Goal: Transaction & Acquisition: Book appointment/travel/reservation

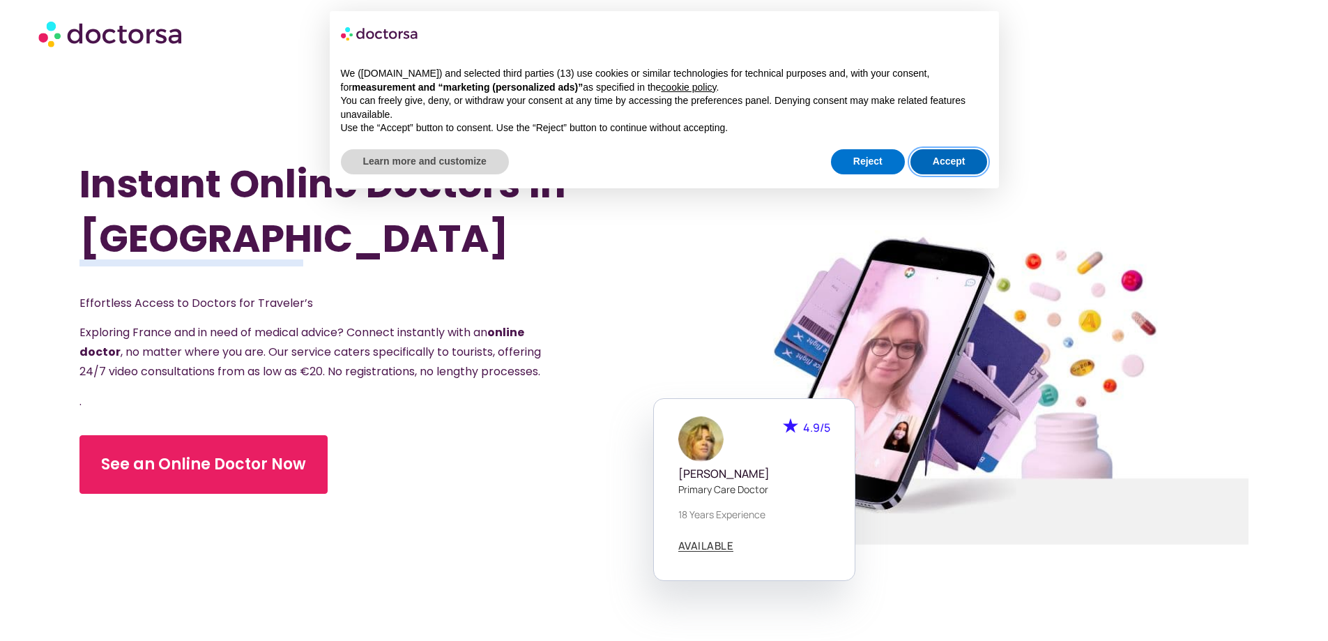
click at [954, 154] on button "Accept" at bounding box center [949, 161] width 77 height 25
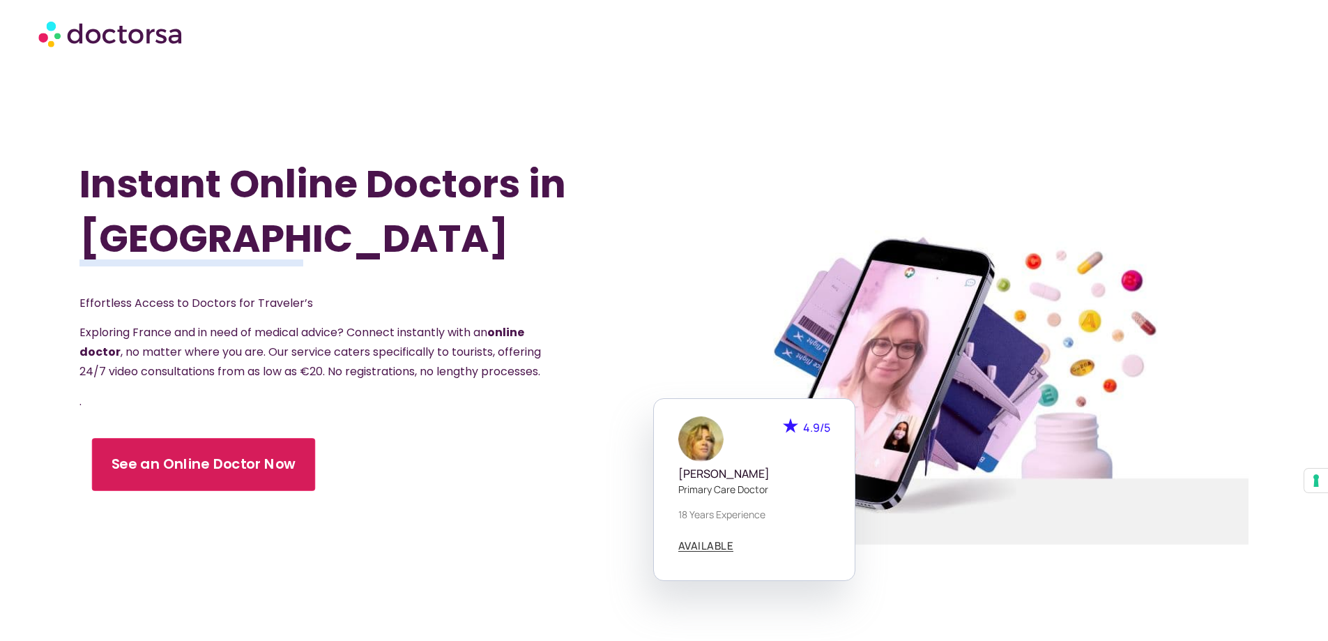
click at [206, 473] on span "See an Online Doctor Now" at bounding box center [204, 465] width 185 height 20
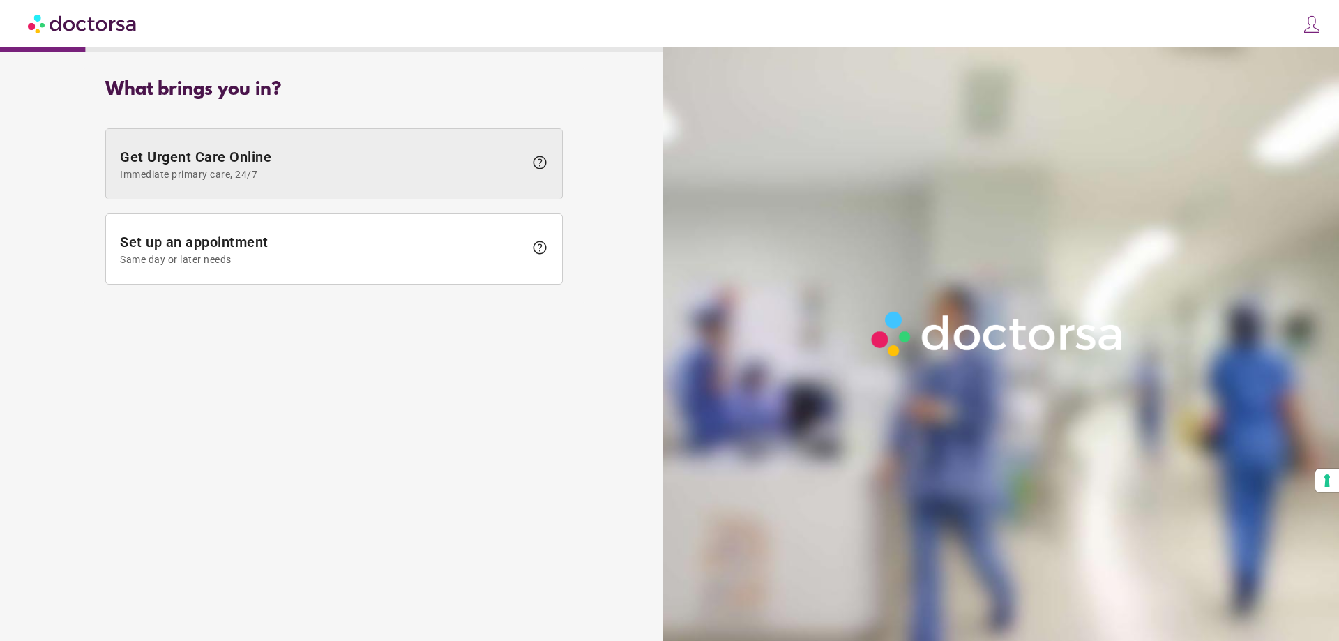
click at [396, 169] on span "Immediate primary care, 24/7" at bounding box center [322, 174] width 404 height 11
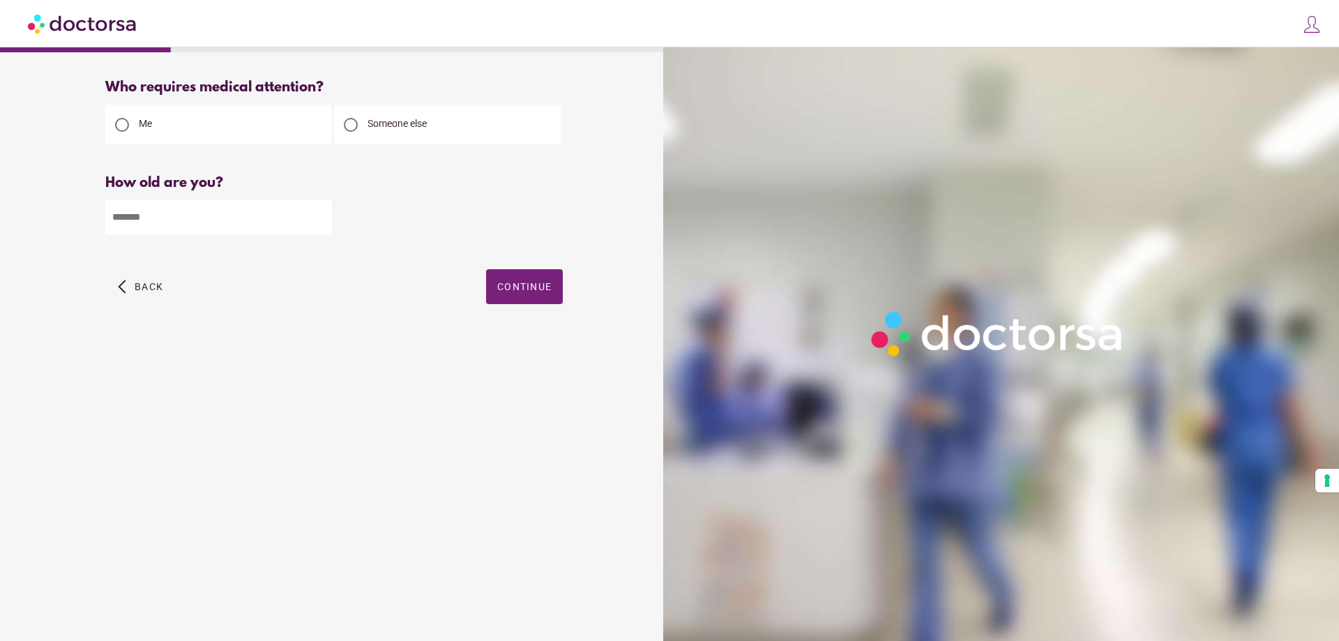
click at [307, 219] on input "number" at bounding box center [218, 217] width 227 height 34
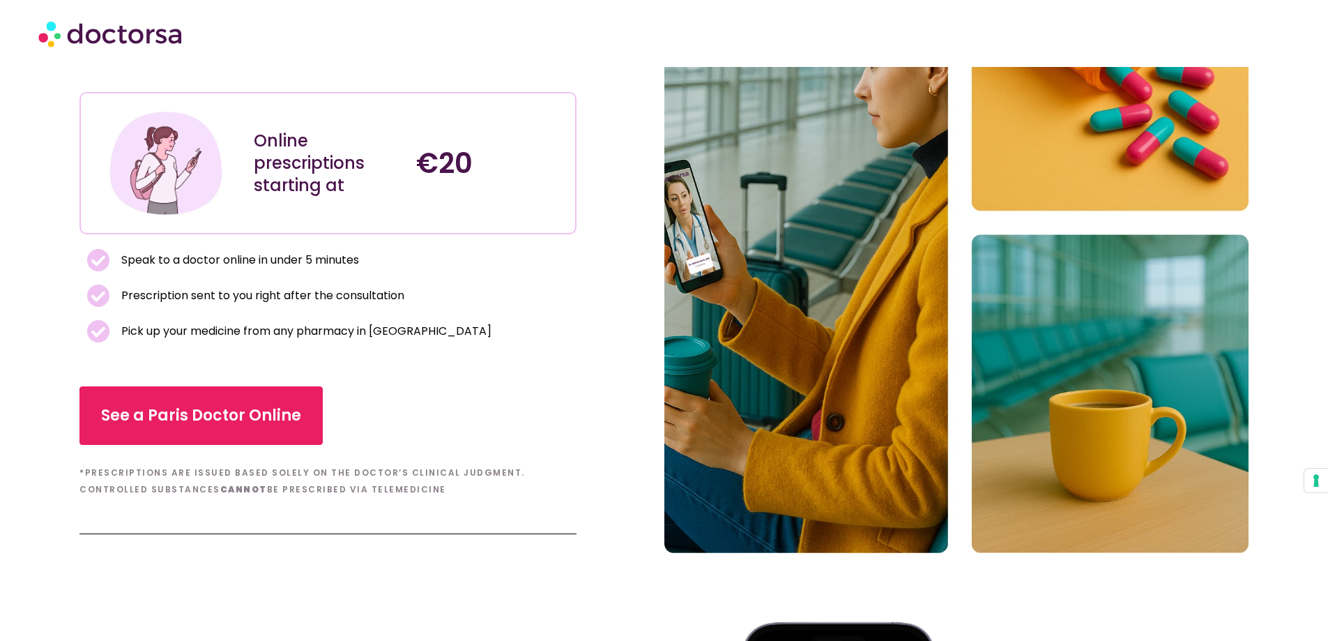
scroll to position [209, 0]
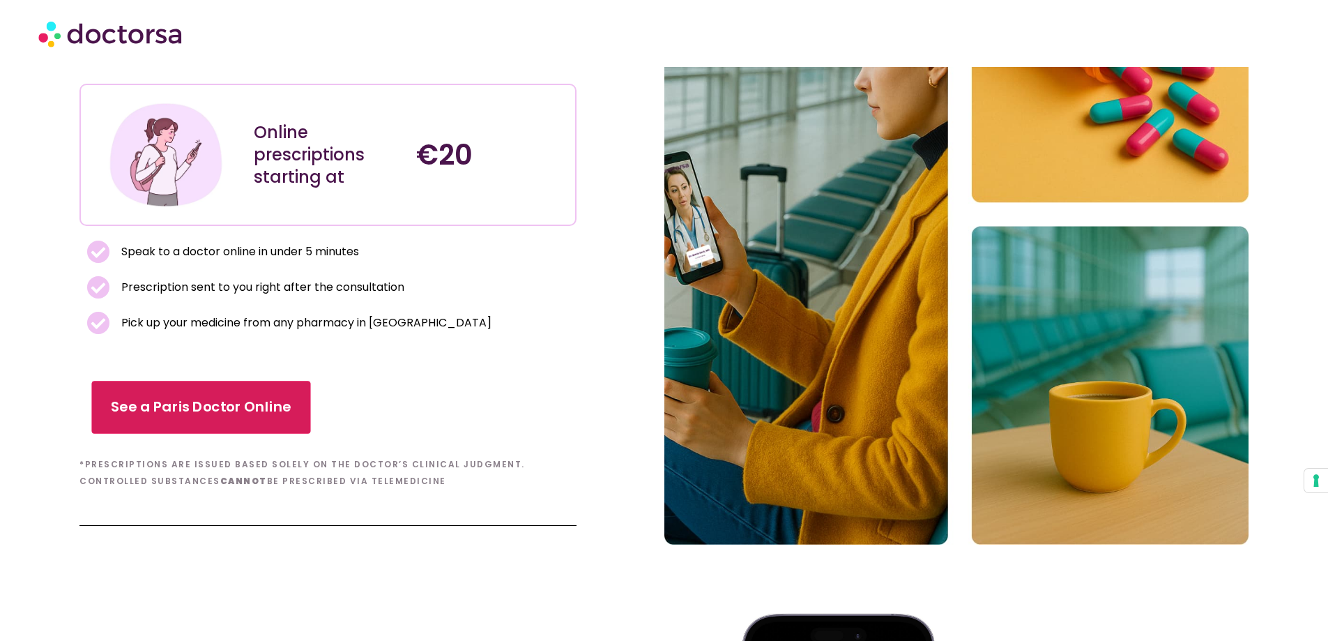
click at [266, 403] on span "See a Paris Doctor Online" at bounding box center [202, 407] width 180 height 20
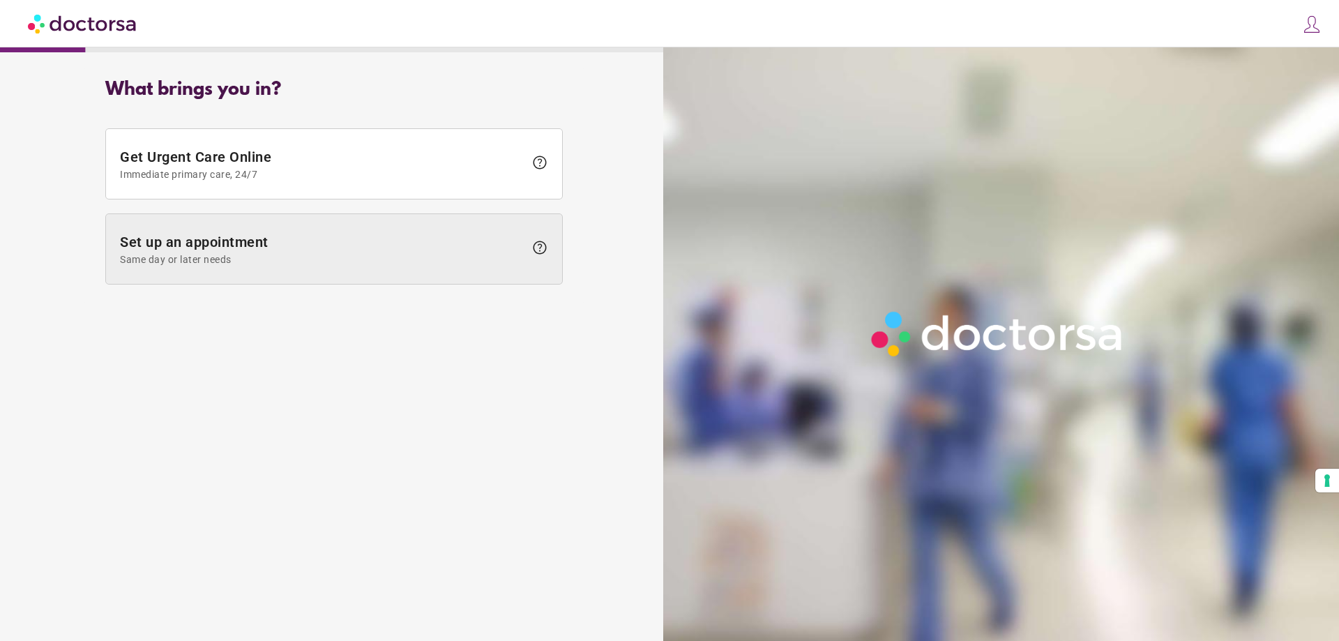
click at [365, 238] on span "Set up an appointment Same day or later needs" at bounding box center [322, 249] width 404 height 31
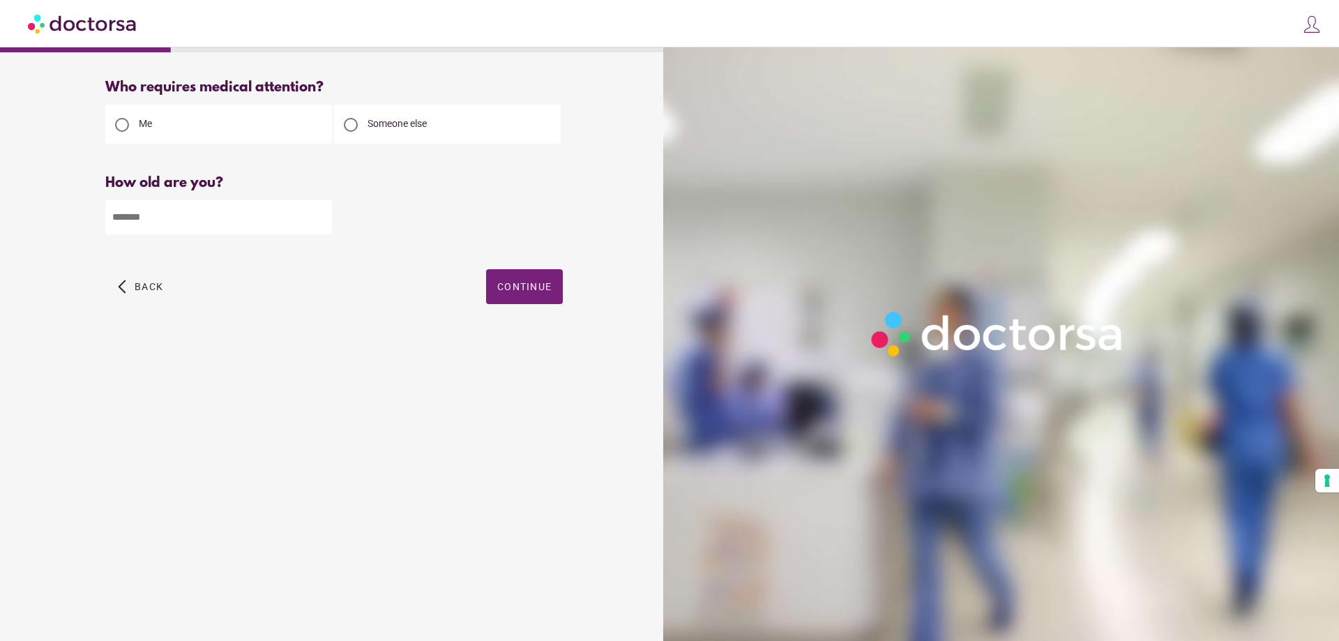
click at [292, 215] on input "number" at bounding box center [218, 217] width 227 height 34
type input "**"
click at [540, 286] on span "Continue" at bounding box center [524, 286] width 54 height 11
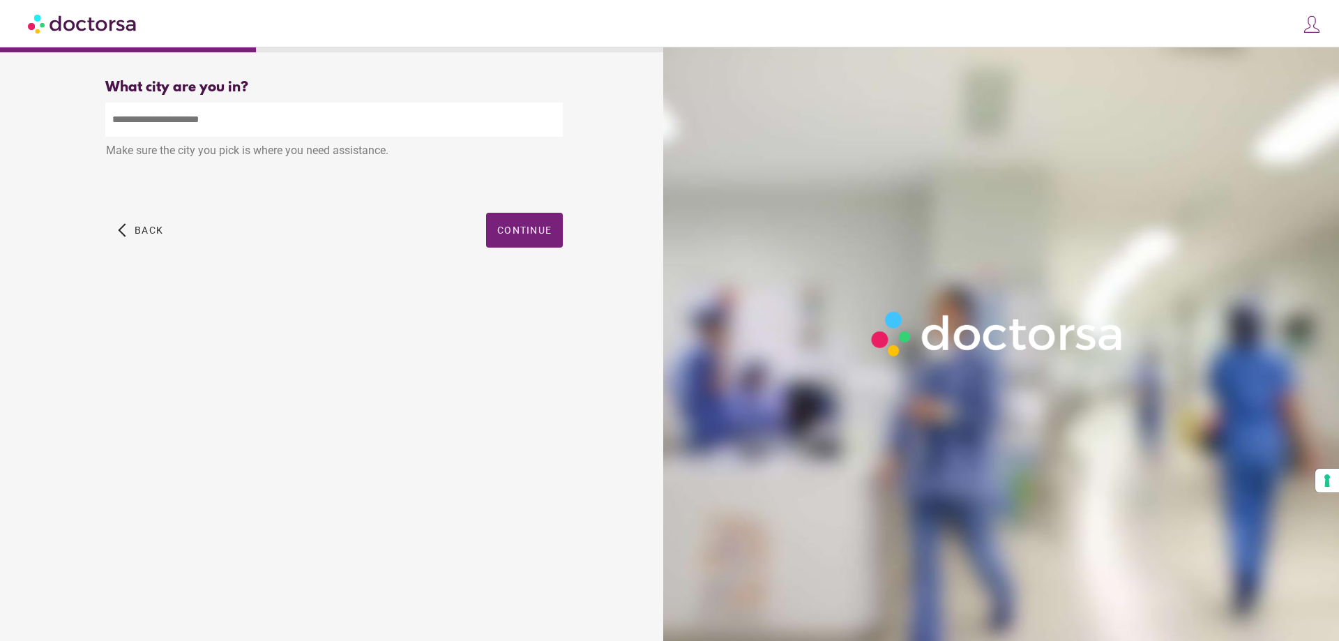
click at [304, 132] on input "text" at bounding box center [333, 119] width 457 height 34
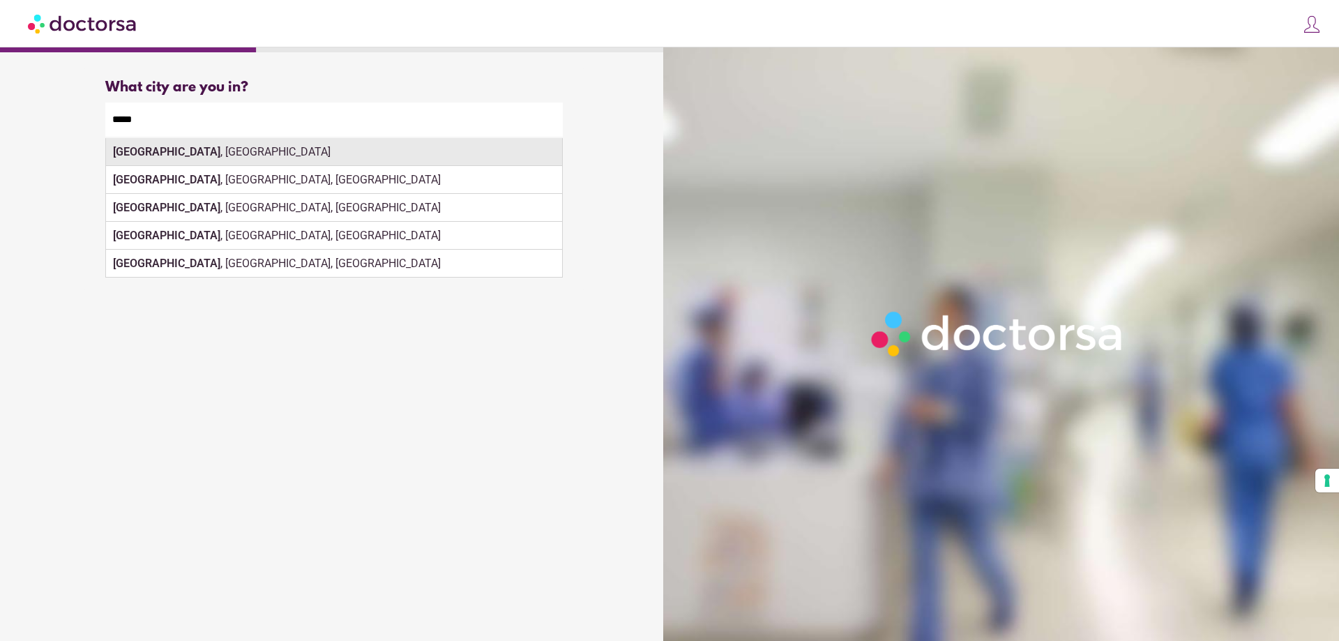
click at [245, 152] on div "[GEOGRAPHIC_DATA] , [GEOGRAPHIC_DATA]" at bounding box center [334, 152] width 456 height 28
type input "**********"
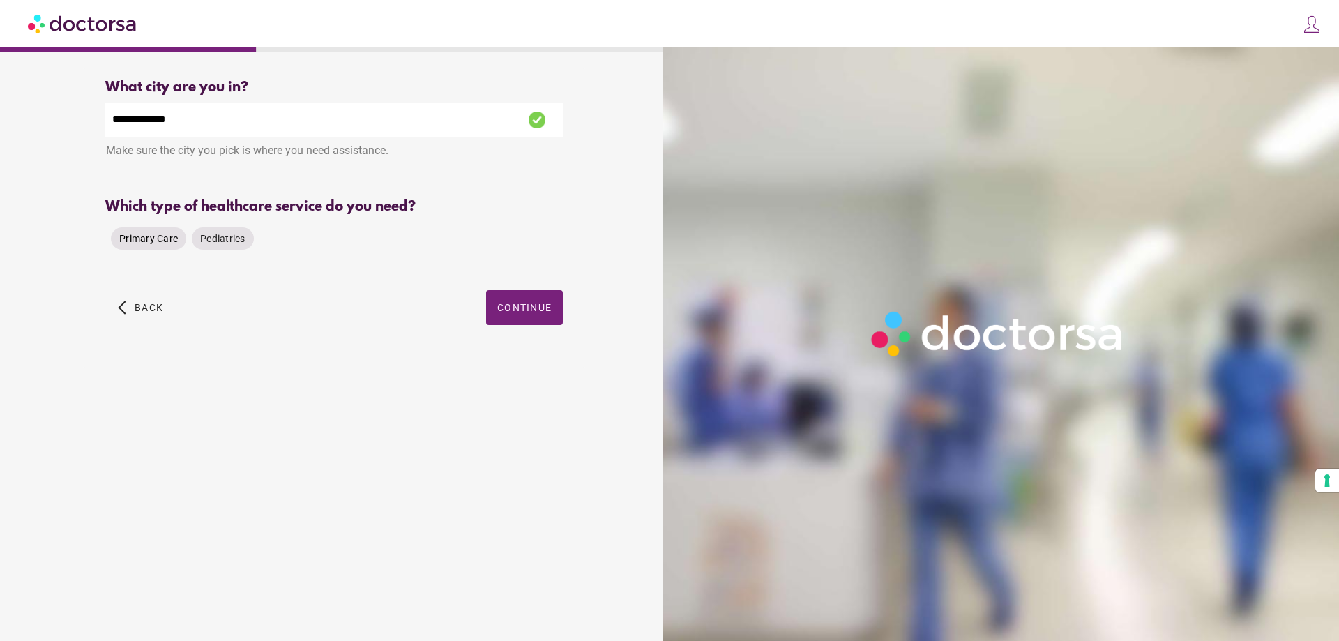
click at [160, 240] on span "Primary Care" at bounding box center [148, 238] width 59 height 11
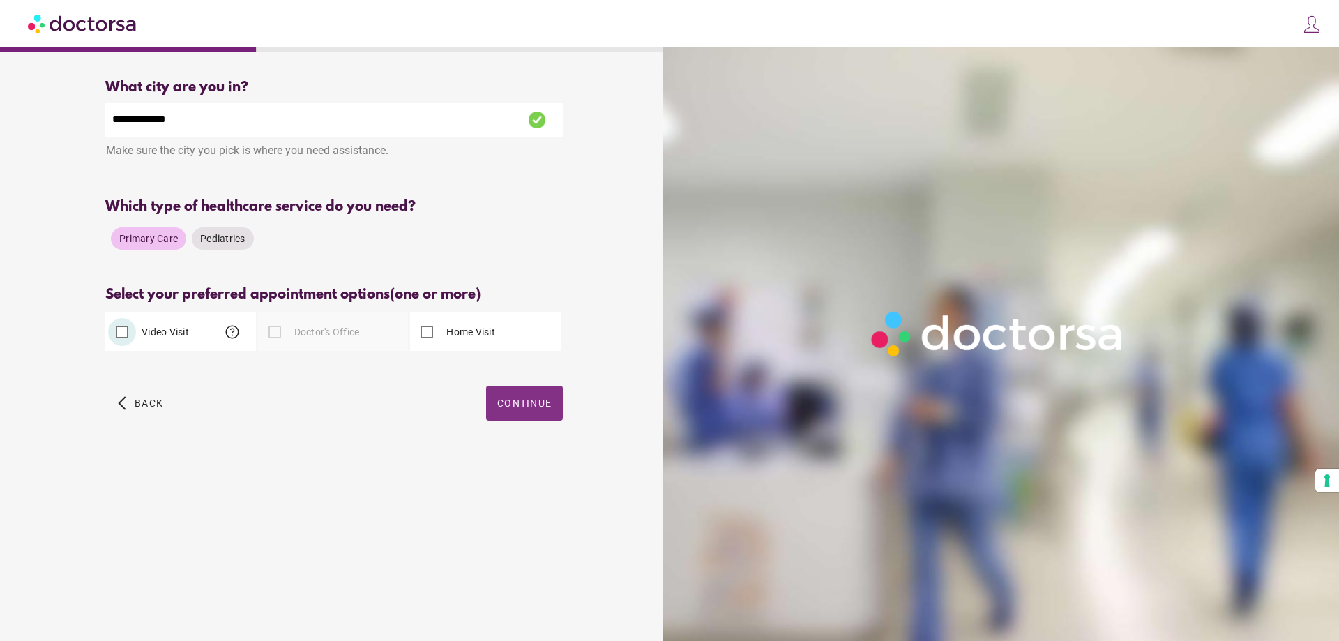
click at [510, 416] on span "button" at bounding box center [524, 403] width 77 height 35
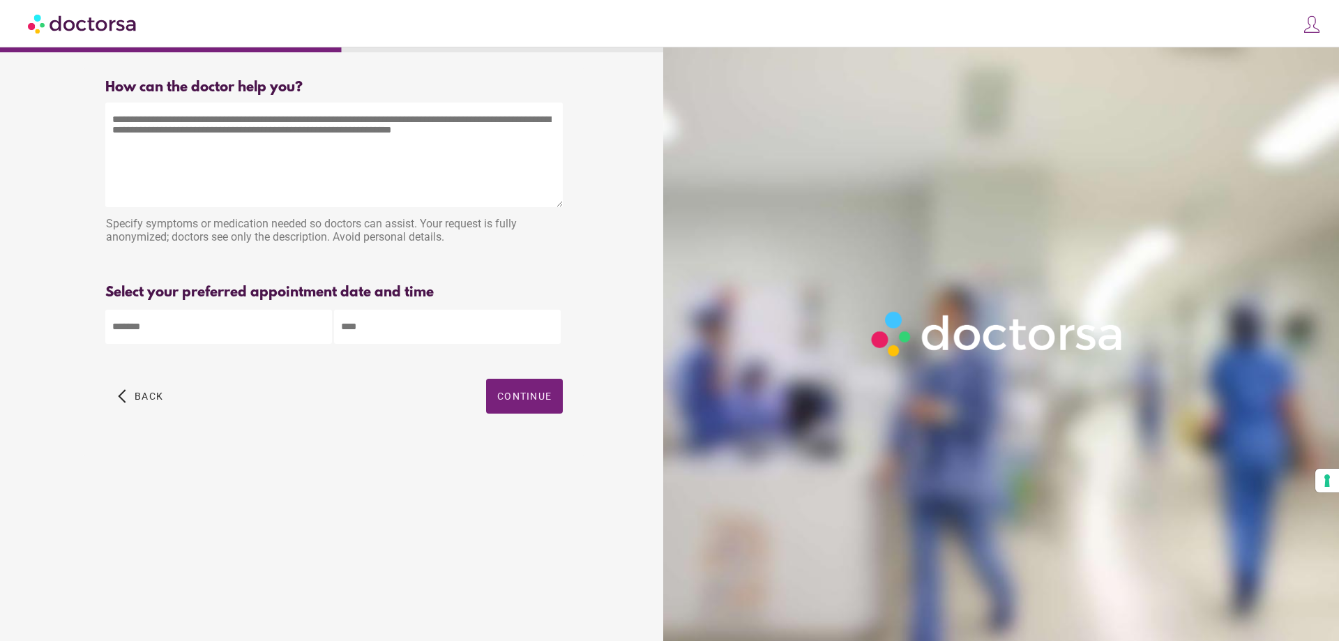
click at [193, 128] on textarea at bounding box center [333, 154] width 457 height 105
click at [205, 119] on textarea at bounding box center [333, 154] width 457 height 105
click at [149, 131] on textarea at bounding box center [333, 154] width 457 height 105
type textarea "**********"
